Goal: Task Accomplishment & Management: Use online tool/utility

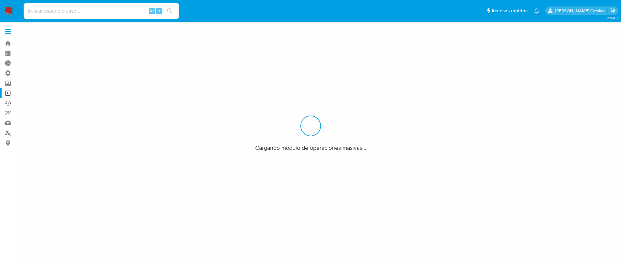
click at [47, 9] on input at bounding box center [101, 11] width 155 height 8
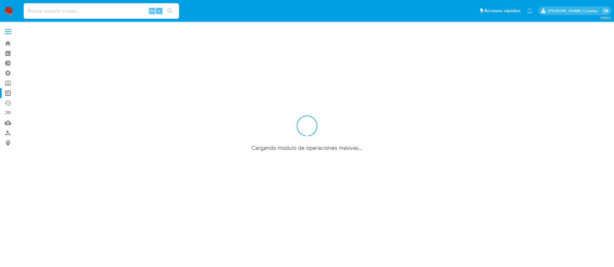
paste input "2456260675"
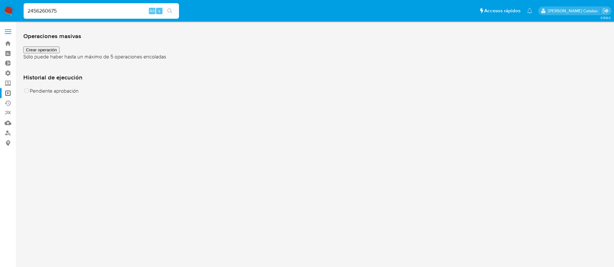
type input "2456260675"
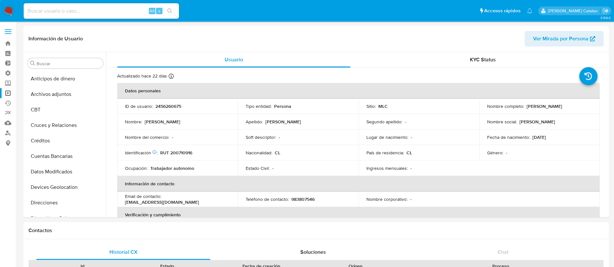
select select "10"
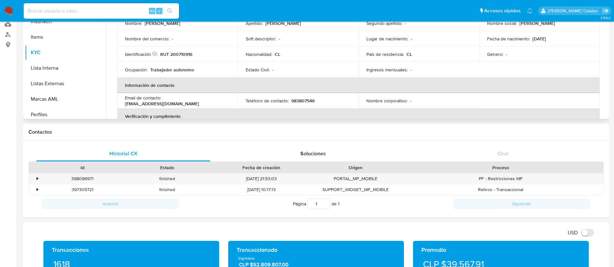
scroll to position [237, 0]
click at [53, 102] on button "Marcas AML" at bounding box center [65, 100] width 81 height 16
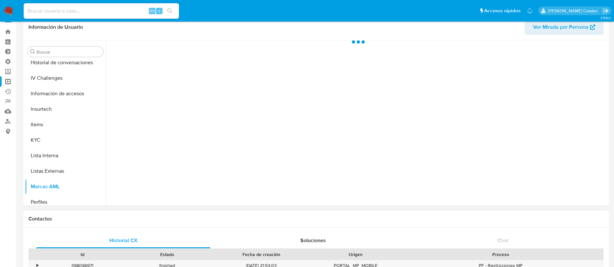
scroll to position [0, 0]
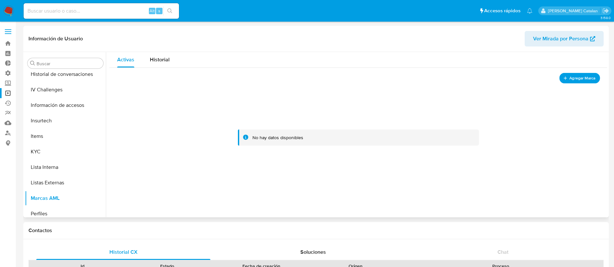
click at [564, 75] on button "Agregar Marca" at bounding box center [579, 78] width 41 height 11
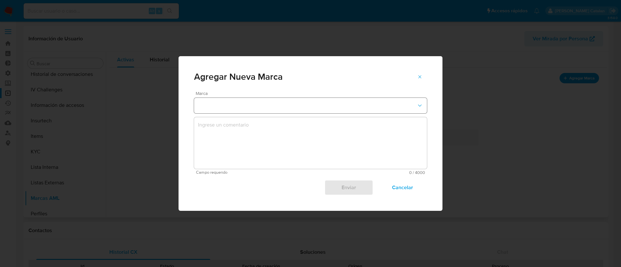
click at [396, 103] on button "marks-modal" at bounding box center [310, 106] width 233 height 16
click at [251, 118] on div "REPORTED" at bounding box center [308, 121] width 221 height 16
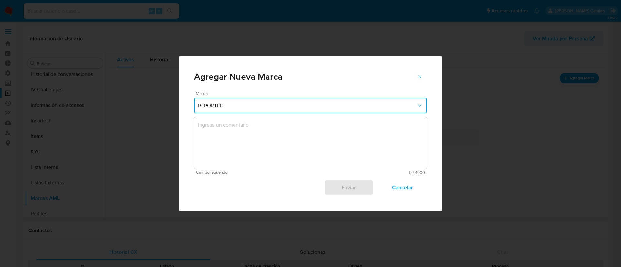
click at [314, 149] on textarea "marks-modal" at bounding box center [310, 143] width 233 height 52
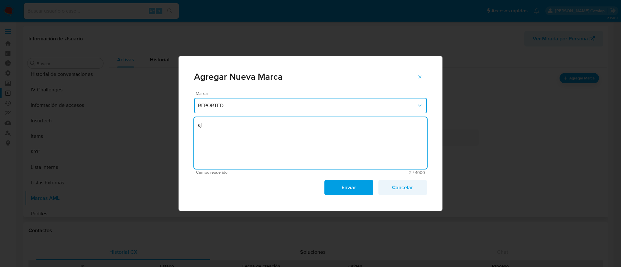
type textarea "aj"
click at [407, 195] on span "Cancelar" at bounding box center [403, 188] width 32 height 14
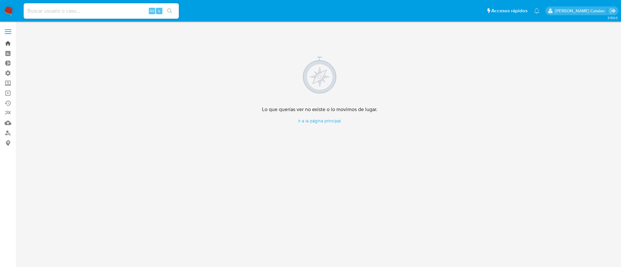
click at [6, 47] on link "Bandeja" at bounding box center [38, 43] width 77 height 10
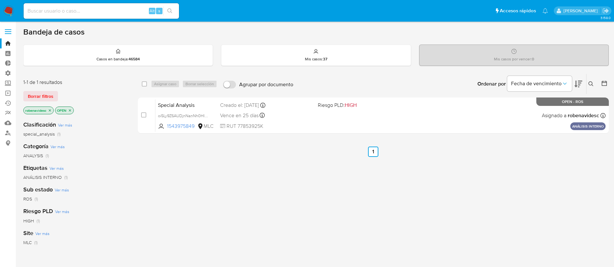
click at [69, 112] on icon "close-filter" at bounding box center [70, 111] width 4 height 4
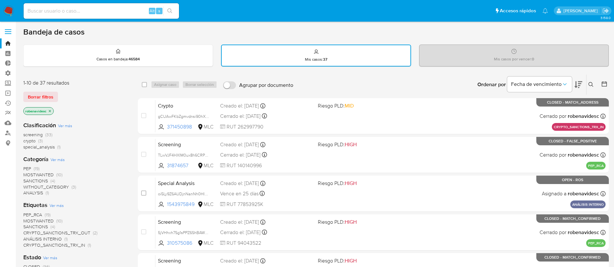
click at [52, 112] on icon "close-filter" at bounding box center [50, 111] width 4 height 4
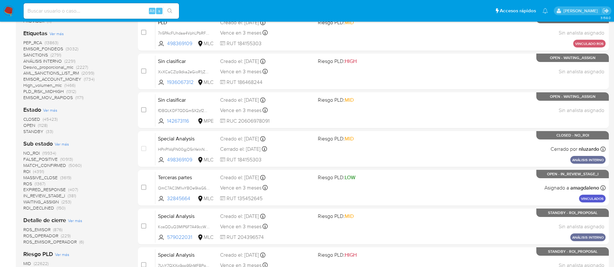
scroll to position [201, 0]
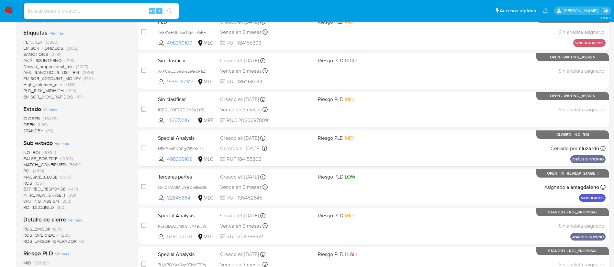
click at [33, 118] on span "CLOSED" at bounding box center [31, 118] width 17 height 6
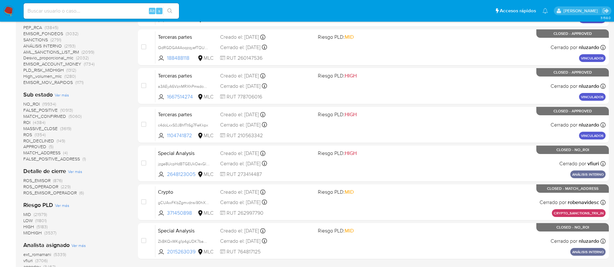
scroll to position [225, 0]
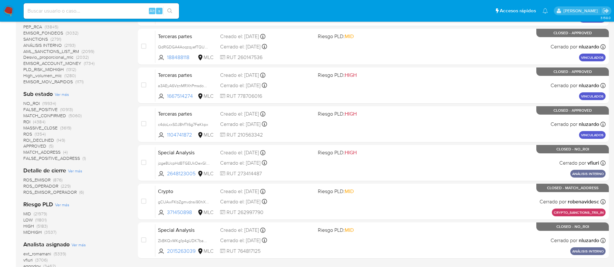
click at [29, 135] on span "ROS" at bounding box center [27, 134] width 9 height 6
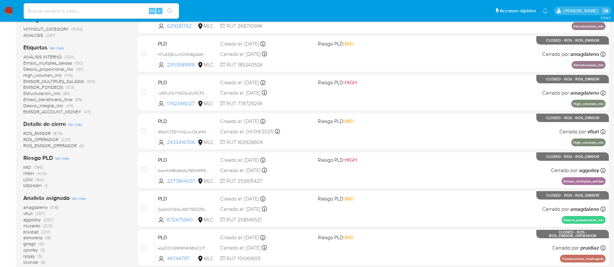
scroll to position [137, 0]
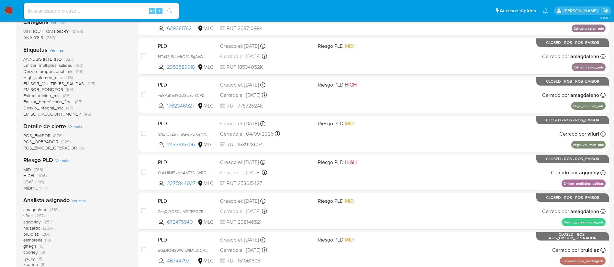
click at [73, 147] on span "ROS_EMISOR_OPERADOR" at bounding box center [49, 148] width 53 height 6
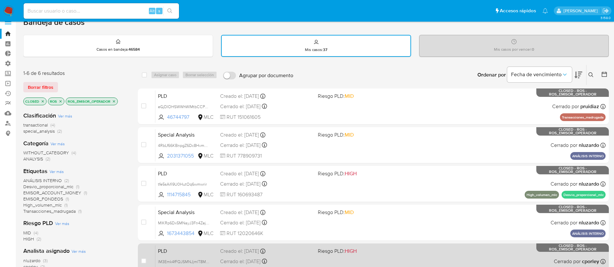
scroll to position [7, 0]
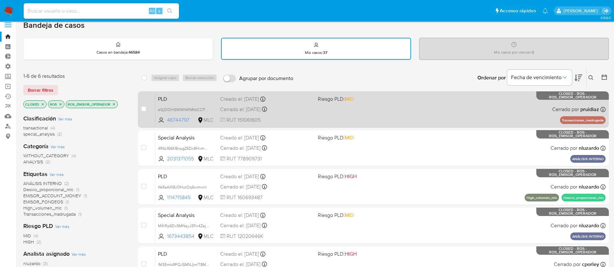
click at [446, 110] on div "PLD eGjDIOHSWWhWIMtbCCPvMiYg 46744797 MLC Riesgo PLD: MID Creado el: [DATE] Cre…" at bounding box center [380, 109] width 450 height 33
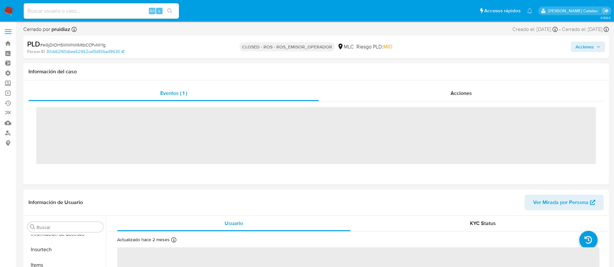
scroll to position [273, 0]
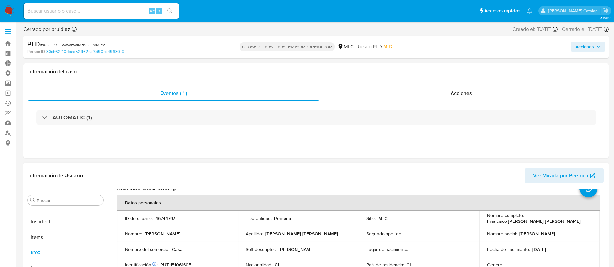
select select "10"
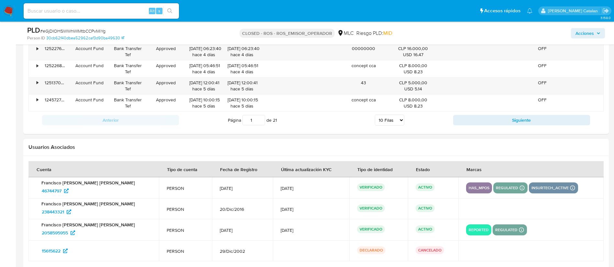
scroll to position [905, 0]
